Goal: Information Seeking & Learning: Learn about a topic

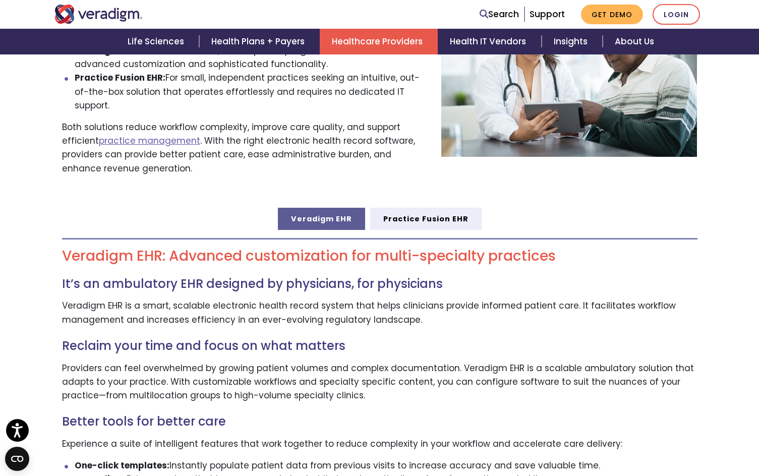
scroll to position [403, 0]
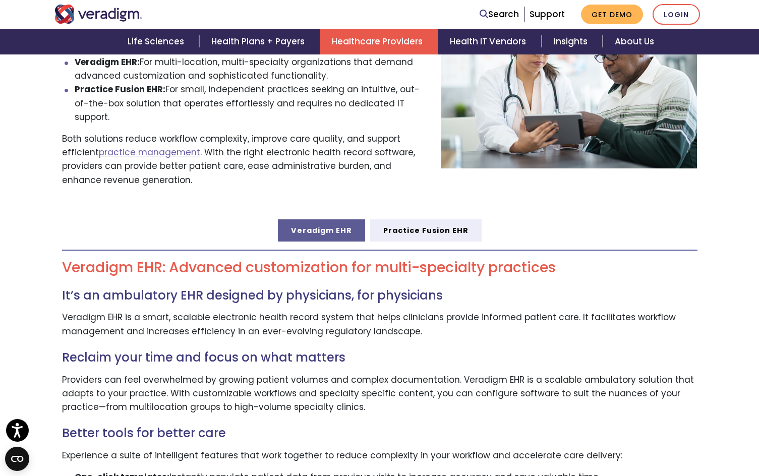
click at [312, 219] on link "Veradigm EHR" at bounding box center [321, 230] width 87 height 22
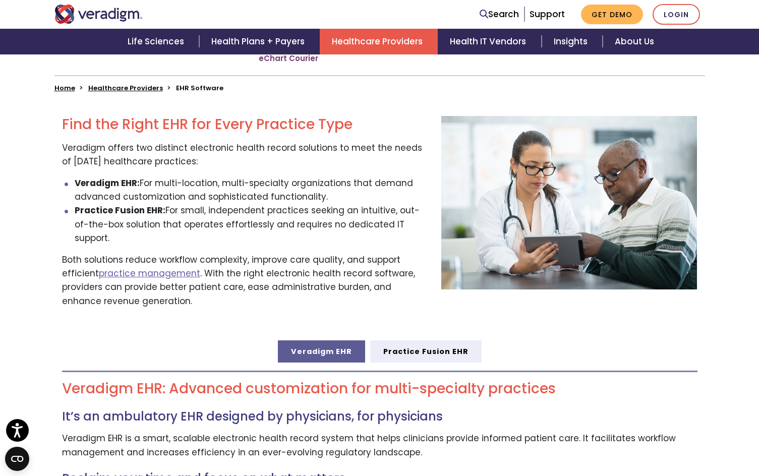
scroll to position [303, 0]
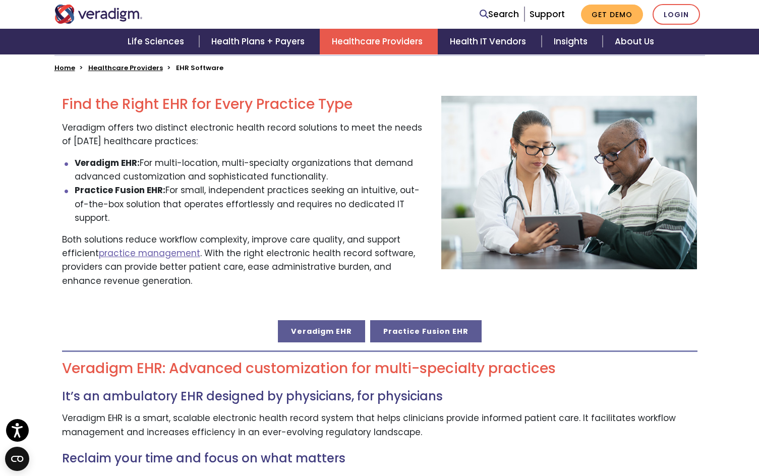
drag, startPoint x: 423, startPoint y: 219, endPoint x: 398, endPoint y: 216, distance: 24.3
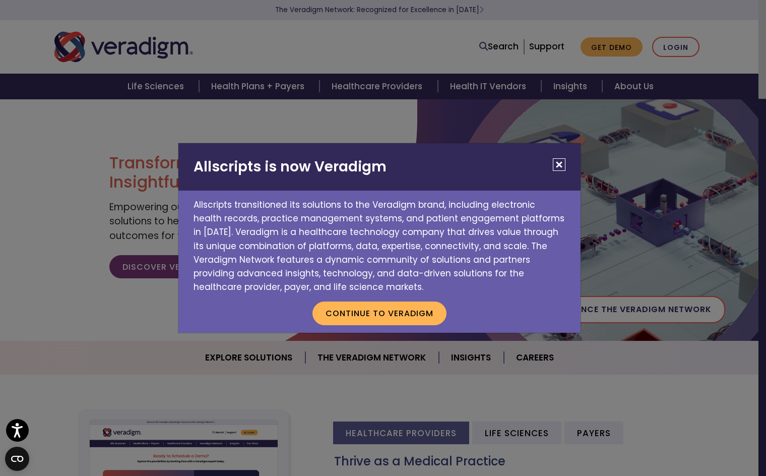
click at [563, 163] on button "Close" at bounding box center [559, 164] width 13 height 13
